Goal: Task Accomplishment & Management: Manage account settings

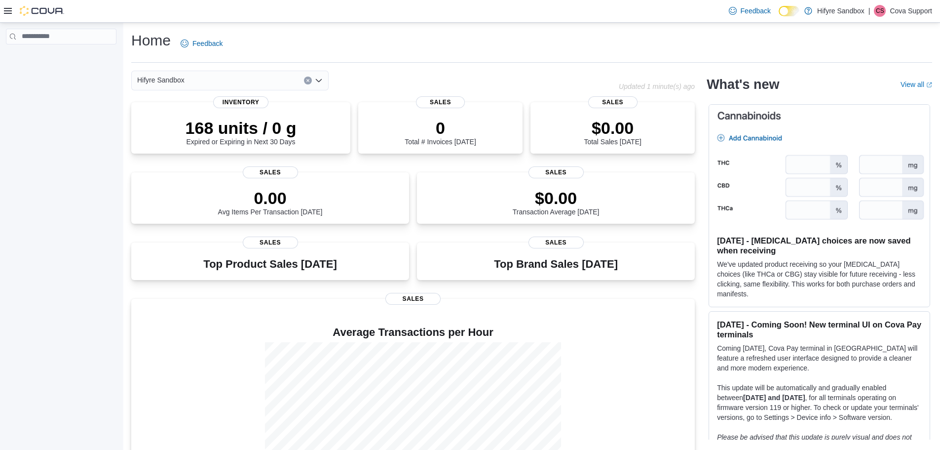
drag, startPoint x: 915, startPoint y: 10, endPoint x: 908, endPoint y: 18, distance: 10.1
click at [915, 10] on p "Cova Support" at bounding box center [911, 11] width 42 height 12
click at [869, 96] on span "Sign Out" at bounding box center [868, 96] width 27 height 10
